Goal: Find specific page/section: Find specific page/section

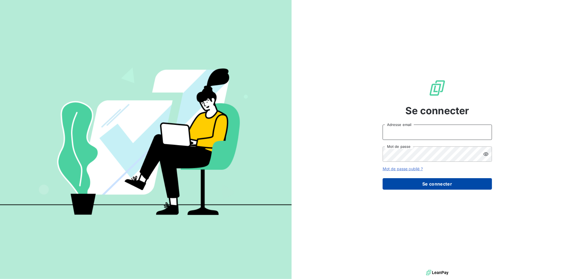
type input "[EMAIL_ADDRESS][DOMAIN_NAME]"
click at [435, 182] on button "Se connecter" at bounding box center [436, 183] width 109 height 11
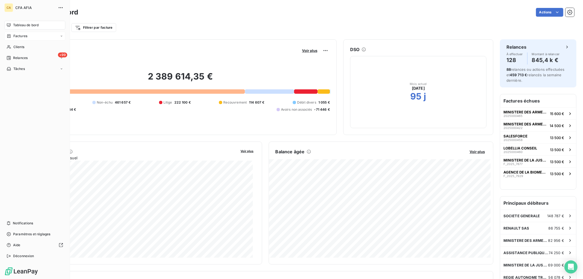
click at [22, 36] on span "Factures" at bounding box center [20, 36] width 14 height 5
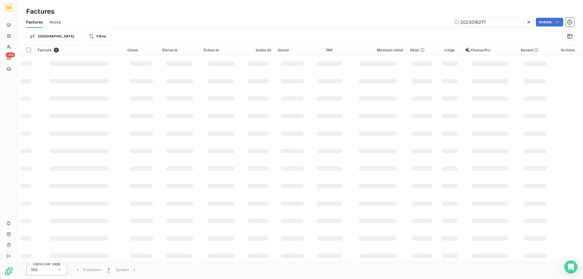
drag, startPoint x: 485, startPoint y: 18, endPoint x: 367, endPoint y: 14, distance: 117.8
click at [367, 14] on div "Factures Factures Avoirs 2023016271 Actions Trier Filtrer" at bounding box center [299, 22] width 565 height 45
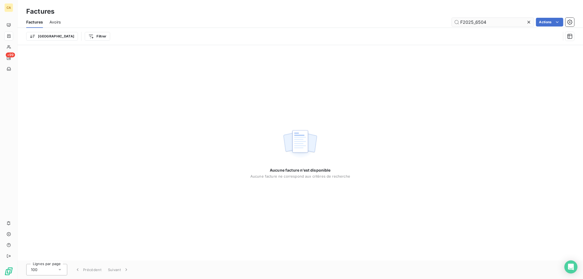
click at [464, 25] on input "F2025_6504" at bounding box center [493, 22] width 82 height 9
click at [461, 23] on input "F2025_6504" at bounding box center [493, 22] width 82 height 9
click at [463, 22] on input "F2025_6504" at bounding box center [493, 22] width 82 height 9
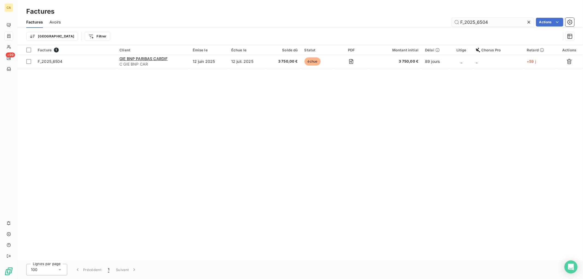
type input "F_2025_6504"
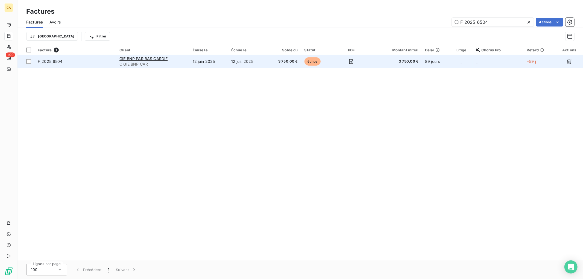
click at [381, 59] on span "3 750,00 €" at bounding box center [395, 61] width 46 height 5
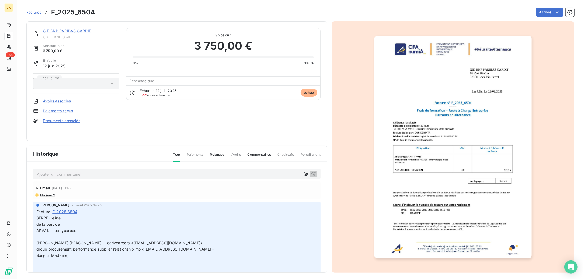
click at [464, 153] on img "button" at bounding box center [452, 147] width 157 height 222
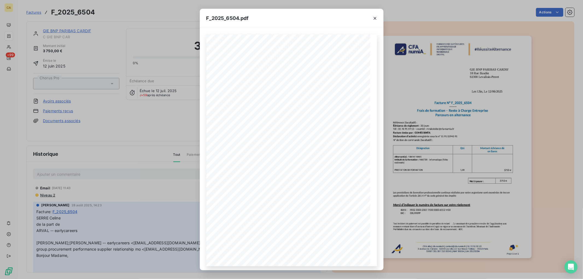
click at [14, 35] on div "F_2025_6504.pdf CFA afia | [DOMAIN_NAME] | [EMAIL_ADDRESS][DOMAIN_NAME] | 01 76…" at bounding box center [291, 139] width 583 height 279
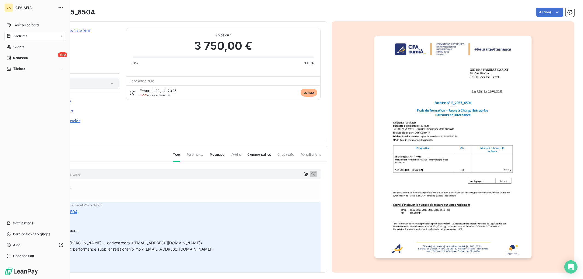
click at [8, 36] on icon at bounding box center [9, 36] width 5 height 4
click at [15, 34] on span "Factures" at bounding box center [20, 36] width 14 height 5
click at [31, 46] on div "Factures" at bounding box center [38, 47] width 54 height 9
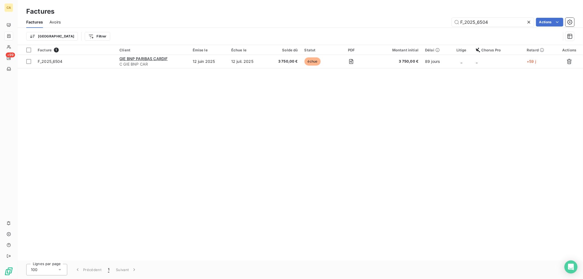
drag, startPoint x: 506, startPoint y: 26, endPoint x: 349, endPoint y: 13, distance: 157.6
click at [349, 14] on div "Factures Factures Avoirs F_2025_6504 Actions Trier Filtrer" at bounding box center [299, 22] width 565 height 45
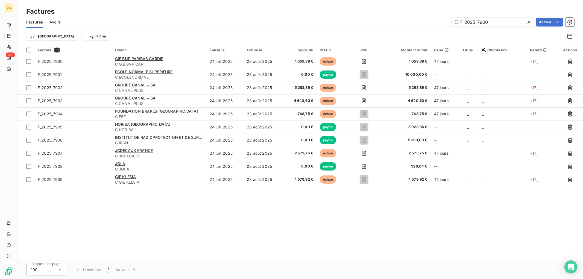
type input "F_2025_7900"
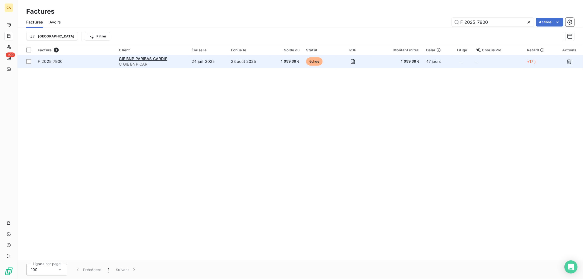
click at [269, 59] on td "23 août 2025" at bounding box center [249, 61] width 42 height 13
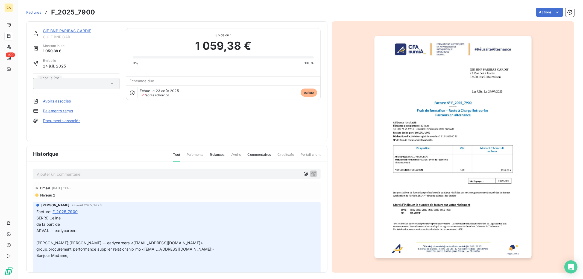
click at [459, 131] on img "button" at bounding box center [452, 147] width 157 height 222
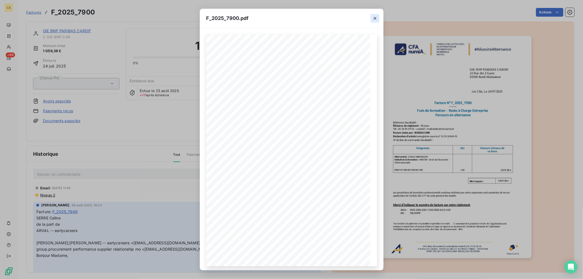
click at [373, 16] on icon "button" at bounding box center [374, 18] width 5 height 5
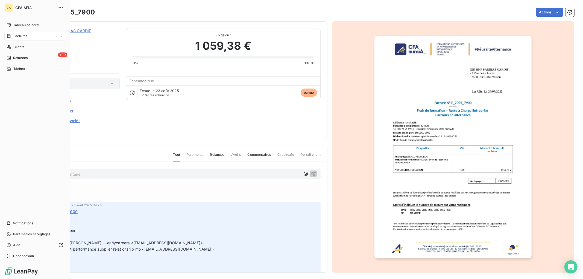
click at [20, 36] on span "Factures" at bounding box center [20, 36] width 14 height 5
click at [29, 35] on div "Factures" at bounding box center [34, 36] width 61 height 9
click at [20, 49] on span "Factures" at bounding box center [20, 47] width 14 height 5
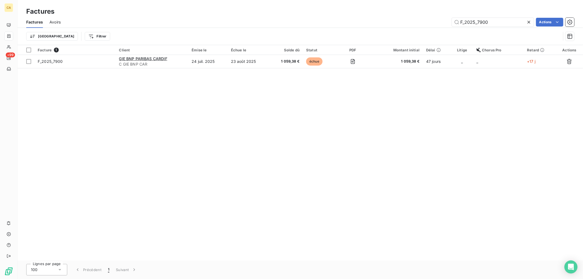
drag, startPoint x: 503, startPoint y: 26, endPoint x: 382, endPoint y: 12, distance: 121.0
click at [382, 12] on div "Factures Factures Avoirs F_2025_7900 Actions Trier Filtrer" at bounding box center [299, 22] width 565 height 45
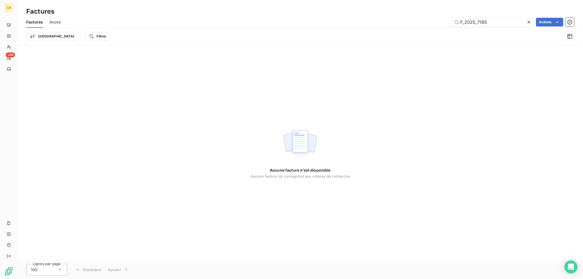
type input "F_2025_7185"
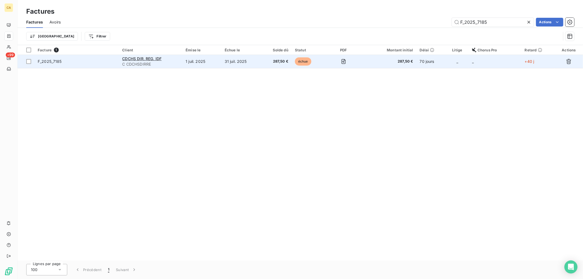
click at [241, 63] on td "31 juil. 2025" at bounding box center [241, 61] width 40 height 13
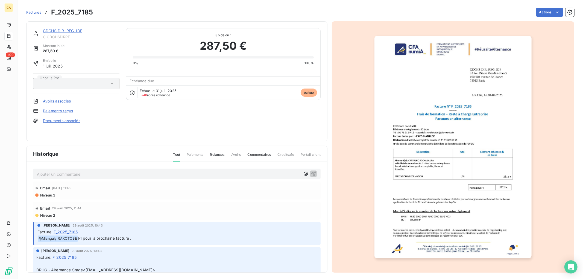
click at [420, 115] on img "button" at bounding box center [452, 147] width 157 height 222
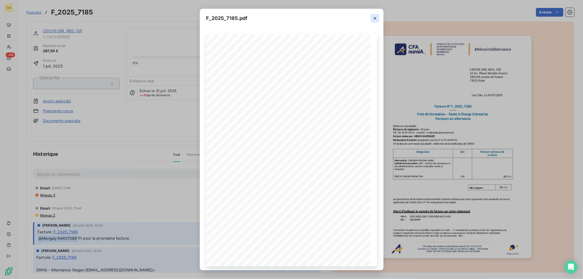
click at [376, 20] on icon "button" at bounding box center [374, 18] width 5 height 5
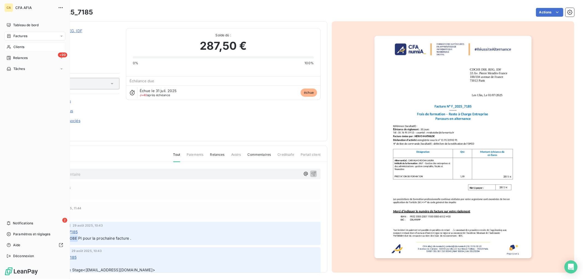
click at [16, 48] on span "Clients" at bounding box center [18, 47] width 11 height 5
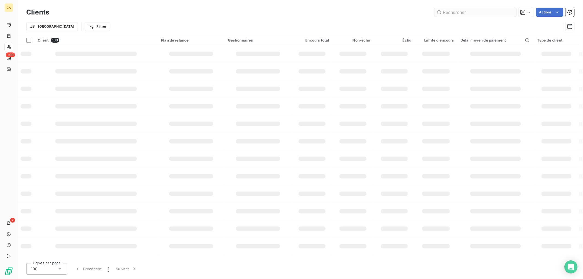
click at [478, 13] on input "text" at bounding box center [475, 12] width 82 height 9
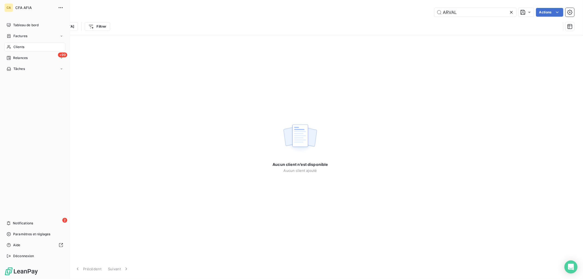
click at [10, 45] on icon at bounding box center [9, 47] width 5 height 4
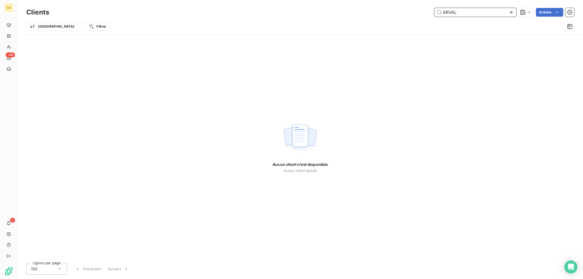
click at [478, 14] on input "ARVAL" at bounding box center [475, 12] width 82 height 9
type input "ARVAL"
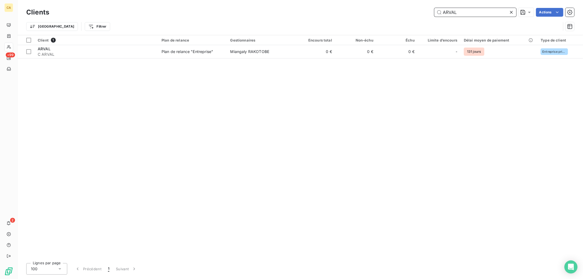
drag, startPoint x: 482, startPoint y: 13, endPoint x: 395, endPoint y: 8, distance: 87.3
click at [395, 8] on div "ARVAL Actions" at bounding box center [315, 12] width 518 height 9
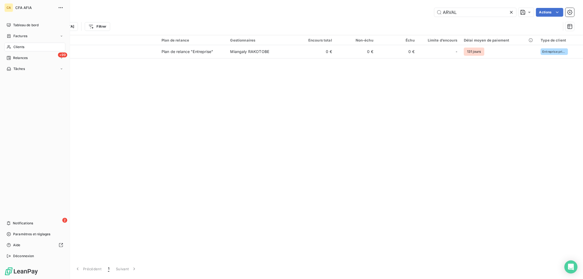
click at [18, 36] on span "Factures" at bounding box center [20, 36] width 14 height 5
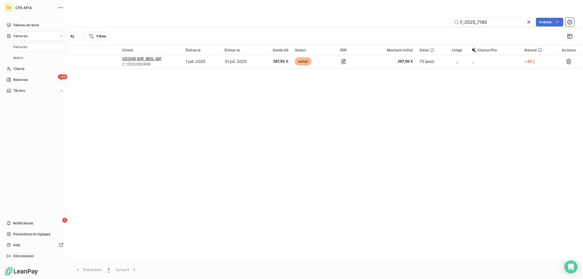
click at [25, 47] on span "Factures" at bounding box center [20, 47] width 14 height 5
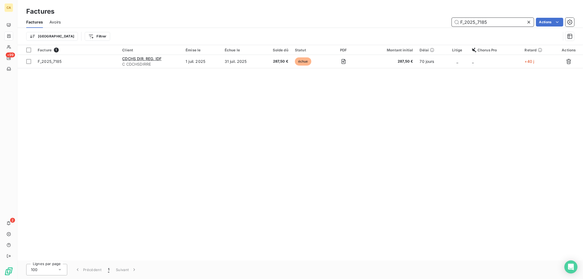
drag, startPoint x: 499, startPoint y: 22, endPoint x: 376, endPoint y: 19, distance: 122.7
click at [378, 19] on div "F_2025_7185 Actions" at bounding box center [320, 22] width 507 height 9
paste input "text"
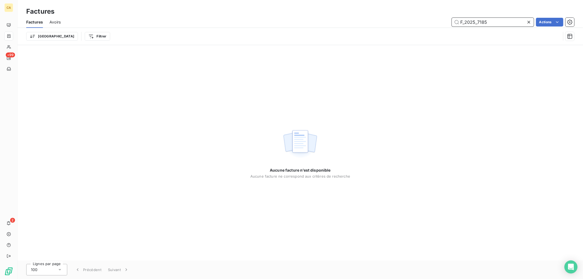
type input "F_2025_7185"
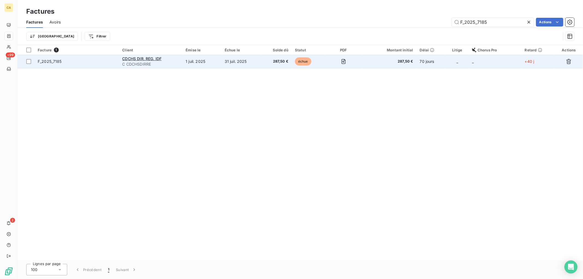
click at [302, 66] on td "échue" at bounding box center [309, 61] width 34 height 13
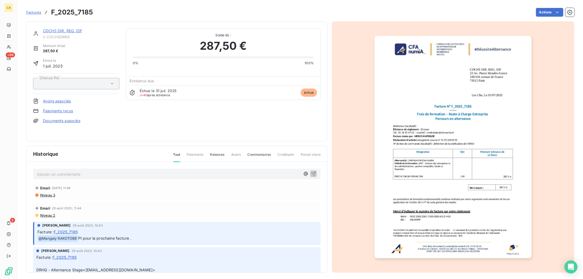
click at [485, 111] on img "button" at bounding box center [452, 147] width 157 height 222
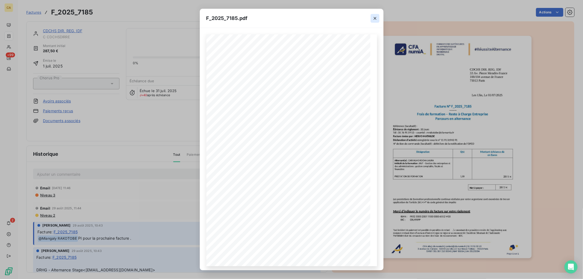
click at [379, 19] on button "button" at bounding box center [374, 18] width 9 height 9
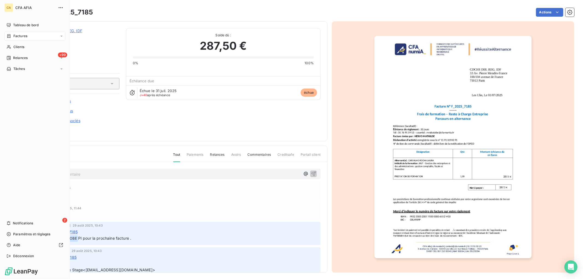
click at [21, 35] on span "Factures" at bounding box center [20, 36] width 14 height 5
click at [19, 34] on span "Factures" at bounding box center [20, 36] width 14 height 5
click at [20, 44] on div "Factures" at bounding box center [38, 47] width 54 height 9
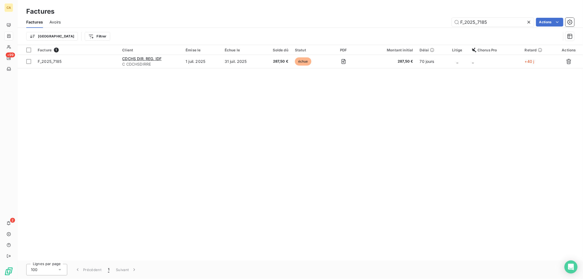
drag, startPoint x: 499, startPoint y: 21, endPoint x: 376, endPoint y: 18, distance: 123.0
click at [380, 18] on div "F_2025_7185 Actions" at bounding box center [320, 22] width 507 height 9
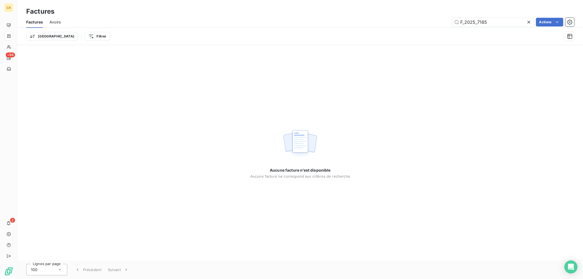
type input "F_2025_7185"
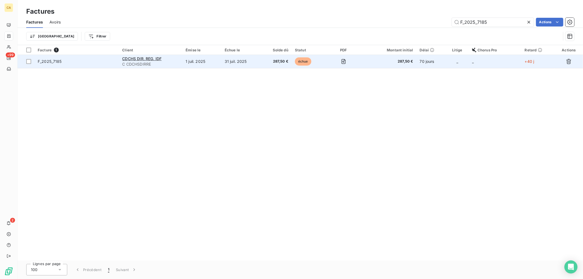
click at [173, 60] on div "CDCHS DIR. REG. IDF" at bounding box center [150, 58] width 57 height 5
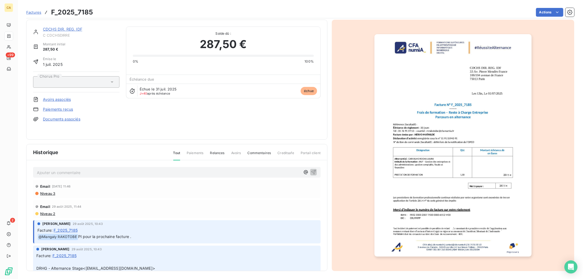
scroll to position [3, 0]
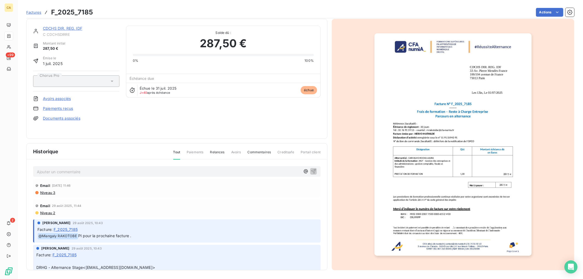
click at [85, 171] on p "Ajouter un commentaire ﻿" at bounding box center [168, 171] width 263 height 7
click at [236, 190] on span "[PERSON_NAME]" at bounding box center [260, 189] width 49 height 5
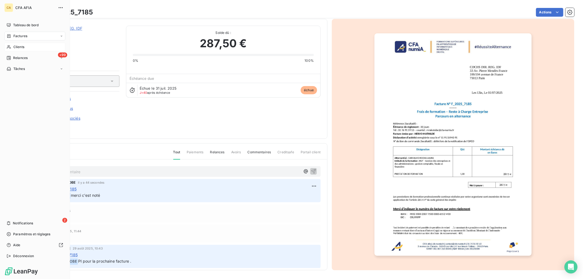
click at [24, 44] on div "Clients" at bounding box center [34, 47] width 61 height 9
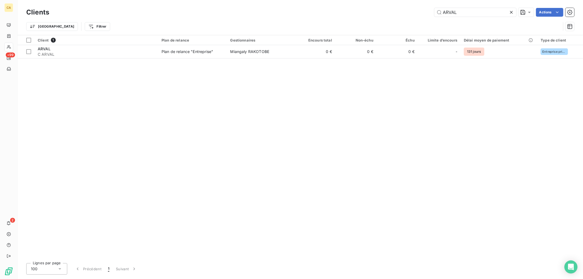
drag, startPoint x: 471, startPoint y: 13, endPoint x: 384, endPoint y: -1, distance: 88.2
click at [384, 0] on html "CA +99 2 Clients ARVAL Actions Trier Filtrer Client 1 Plan de relance Gestionna…" at bounding box center [291, 139] width 583 height 279
type input "GE MEDICAL SYSTE"
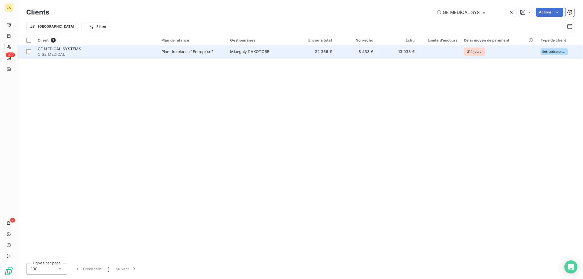
click at [289, 54] on td "Miangaly RAKOTOBE" at bounding box center [260, 51] width 67 height 13
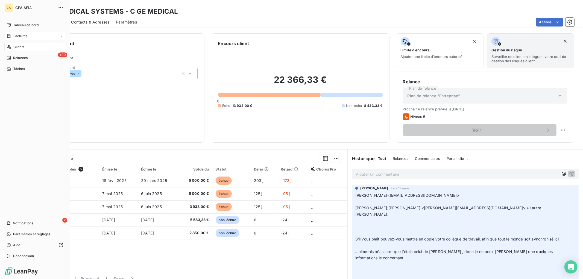
click at [14, 39] on div "Factures" at bounding box center [34, 36] width 61 height 9
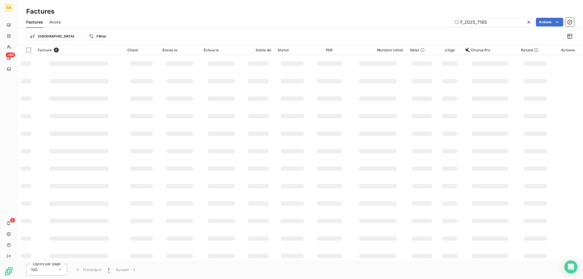
drag, startPoint x: 489, startPoint y: 21, endPoint x: 383, endPoint y: 18, distance: 106.6
click at [383, 18] on div "F_2025_7185 Actions" at bounding box center [320, 22] width 507 height 9
type input "F_2025_4003"
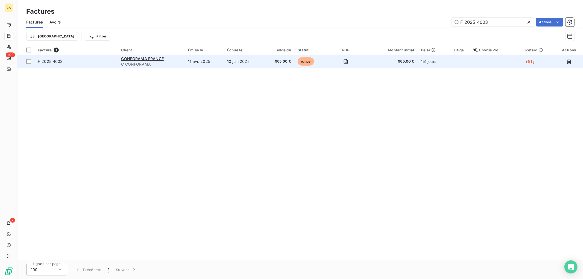
click at [176, 62] on span "C CONFORAMA" at bounding box center [151, 63] width 60 height 5
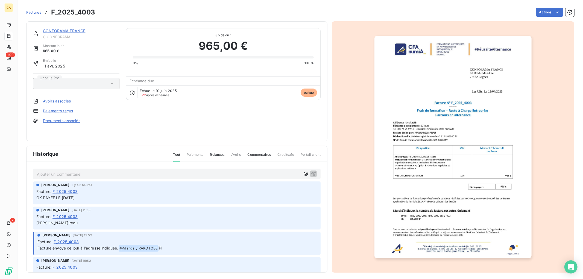
click at [468, 127] on img "button" at bounding box center [452, 147] width 157 height 222
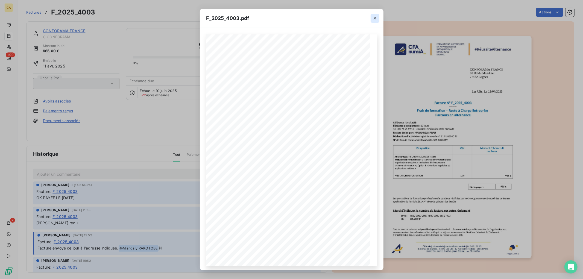
click at [372, 16] on icon "button" at bounding box center [374, 18] width 5 height 5
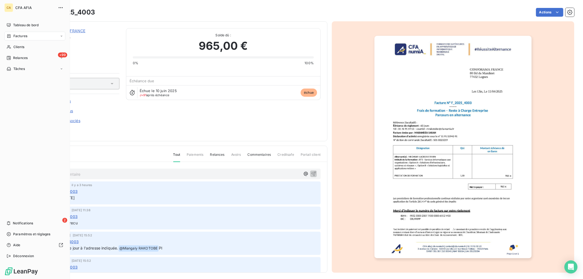
click at [30, 37] on div "Factures" at bounding box center [34, 36] width 61 height 9
click at [28, 44] on div "Factures" at bounding box center [38, 47] width 54 height 9
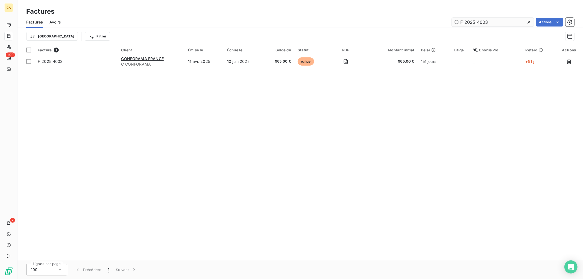
click at [496, 22] on input "F_2025_4003" at bounding box center [493, 22] width 82 height 9
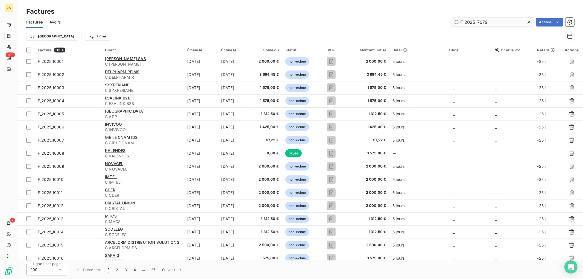
type input "F_2025_7079"
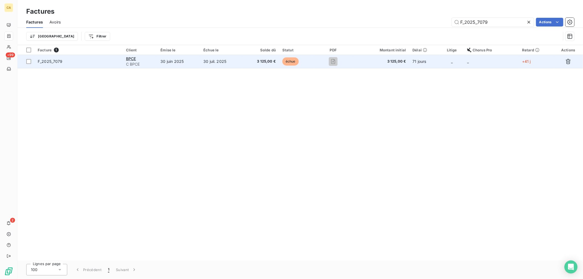
click at [263, 65] on td "3 125,00 €" at bounding box center [261, 61] width 36 height 13
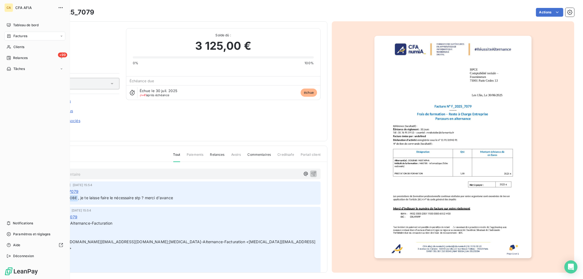
click at [12, 37] on div "Factures" at bounding box center [17, 36] width 21 height 5
click at [20, 70] on span "Clients" at bounding box center [18, 68] width 11 height 5
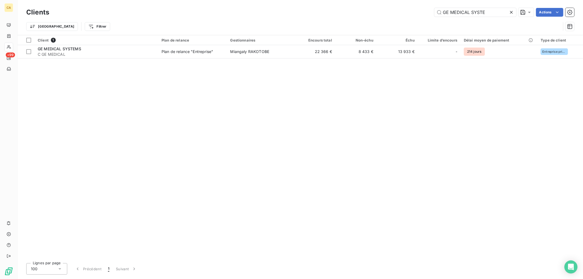
drag, startPoint x: 491, startPoint y: 11, endPoint x: 313, endPoint y: 4, distance: 178.0
click at [313, 4] on div "Clients GE MEDICAL SYSTE Actions Trier Filtrer" at bounding box center [299, 17] width 565 height 35
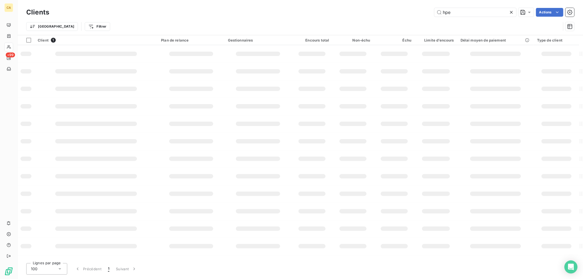
type input "hpe"
